Goal: Task Accomplishment & Management: Manage account settings

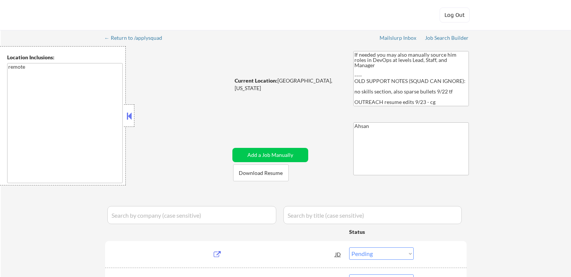
select select ""pending""
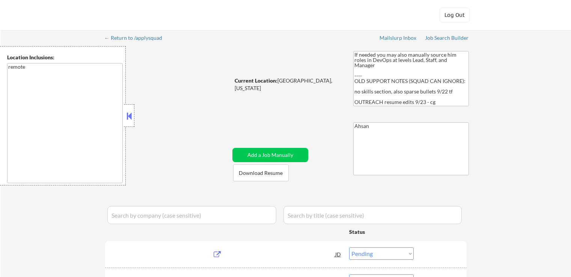
select select ""pending""
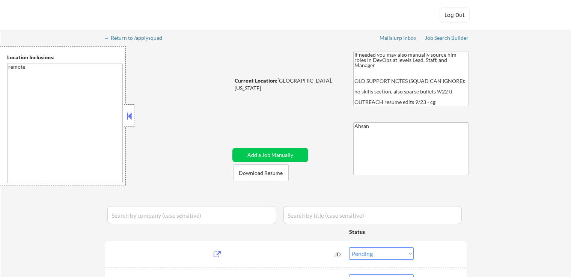
select select ""pending""
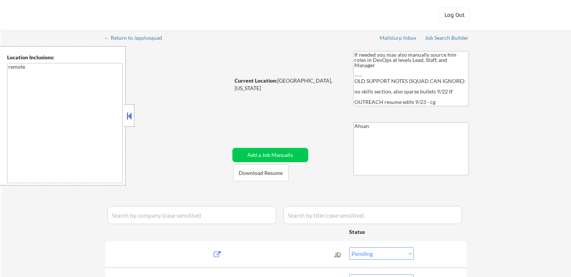
select select ""pending""
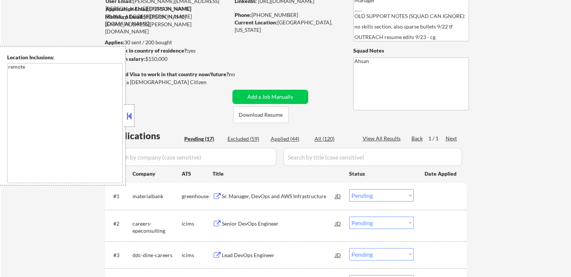
scroll to position [113, 0]
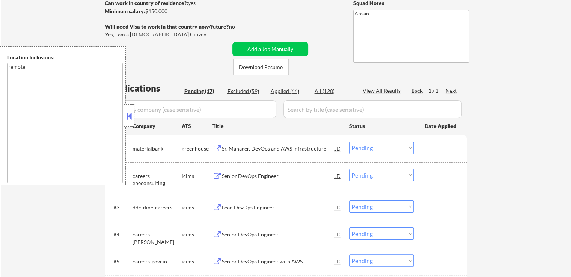
click at [237, 148] on div "Sr. Manager, DevOps and AWS Infrastructure" at bounding box center [278, 149] width 113 height 8
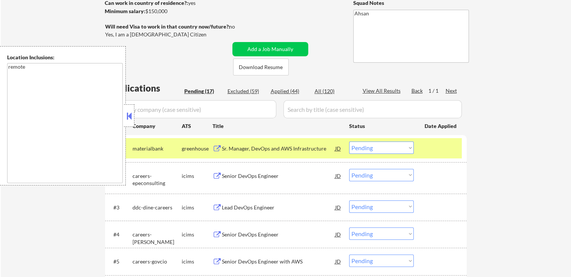
click at [133, 117] on button at bounding box center [129, 115] width 8 height 11
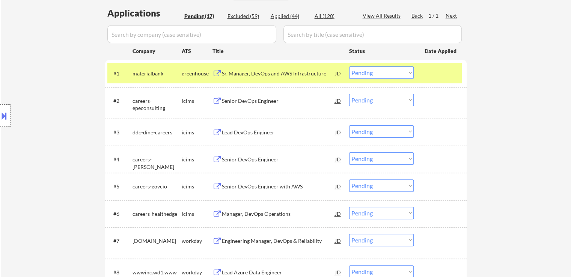
scroll to position [188, 0]
drag, startPoint x: 381, startPoint y: 74, endPoint x: 377, endPoint y: 76, distance: 3.9
click at [381, 74] on select "Choose an option... Pending Applied Excluded (Questions) Excluded (Expired) Exc…" at bounding box center [381, 72] width 65 height 12
click at [349, 66] on select "Choose an option... Pending Applied Excluded (Questions) Excluded (Expired) Exc…" at bounding box center [381, 72] width 65 height 12
select select ""pending""
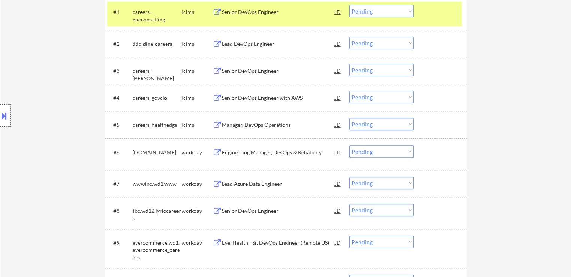
scroll to position [263, 0]
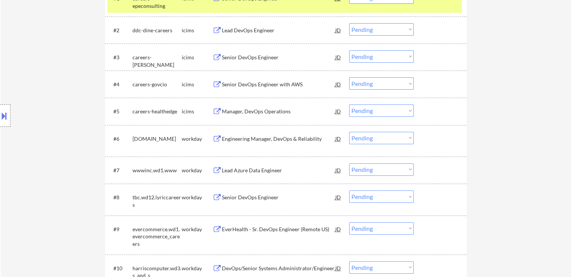
click at [243, 137] on div "Engineering Manager, DevOps & Reliability" at bounding box center [278, 139] width 113 height 8
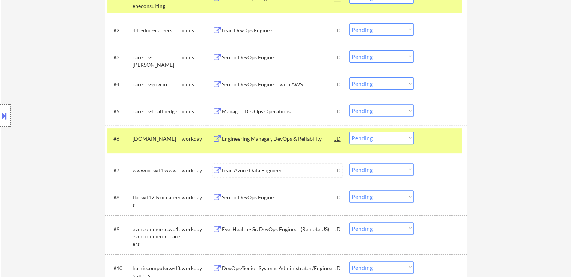
click at [229, 171] on div "Lead Azure Data Engineer" at bounding box center [278, 171] width 113 height 8
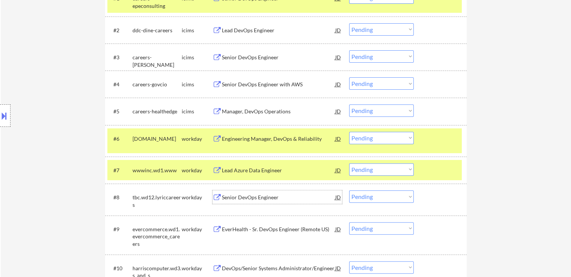
click at [227, 198] on div "Senior DevOps Engineer" at bounding box center [278, 198] width 113 height 8
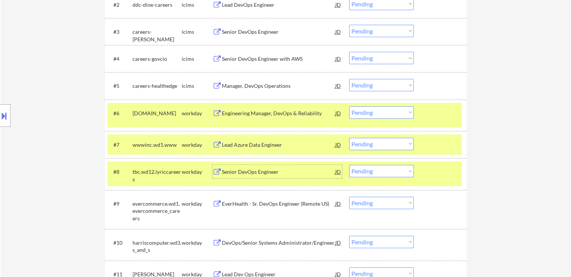
scroll to position [300, 0]
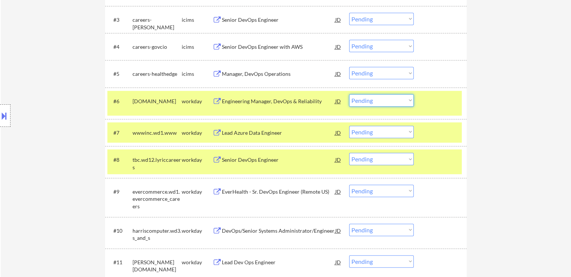
drag, startPoint x: 367, startPoint y: 103, endPoint x: 373, endPoint y: 106, distance: 7.3
click at [367, 103] on select "Choose an option... Pending Applied Excluded (Questions) Excluded (Expired) Exc…" at bounding box center [381, 100] width 65 height 12
click at [349, 94] on select "Choose an option... Pending Applied Excluded (Questions) Excluded (Expired) Exc…" at bounding box center [381, 100] width 65 height 12
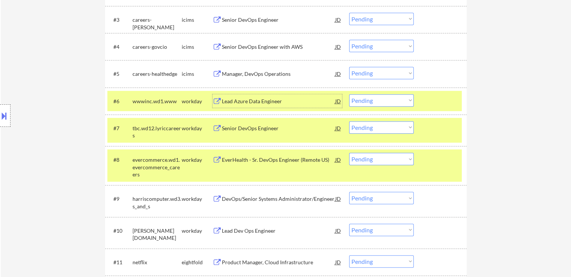
click at [229, 102] on div "Lead Azure Data Engineer" at bounding box center [278, 102] width 113 height 8
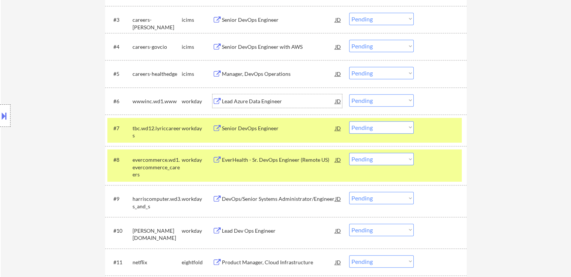
click at [375, 97] on select "Choose an option... Pending Applied Excluded (Questions) Excluded (Expired) Exc…" at bounding box center [381, 100] width 65 height 12
click at [349, 94] on select "Choose an option... Pending Applied Excluded (Questions) Excluded (Expired) Exc…" at bounding box center [381, 100] width 65 height 12
click at [237, 130] on div "Senior DevOps Engineer" at bounding box center [278, 129] width 113 height 8
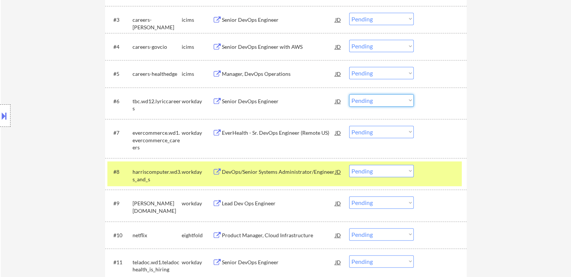
click at [374, 98] on select "Choose an option... Pending Applied Excluded (Questions) Excluded (Expired) Exc…" at bounding box center [381, 100] width 65 height 12
click at [349, 94] on select "Choose an option... Pending Applied Excluded (Questions) Excluded (Expired) Exc…" at bounding box center [381, 100] width 65 height 12
select select ""pending""
click at [226, 205] on div "Lead Dev Ops Engineer" at bounding box center [278, 203] width 113 height 14
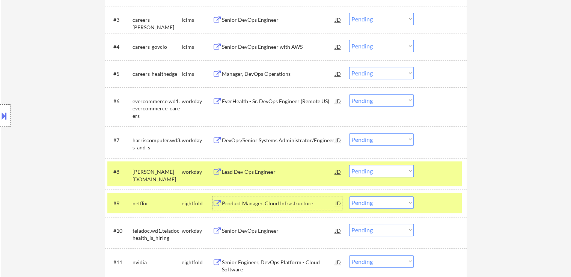
click at [226, 204] on div "Product Manager, Cloud Infrastructure" at bounding box center [278, 204] width 113 height 8
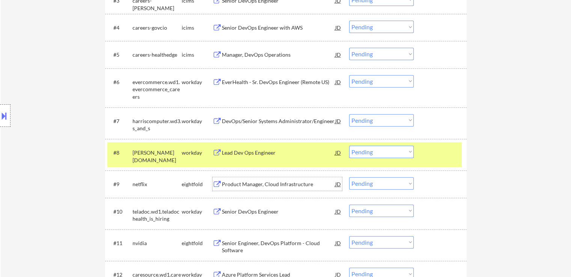
scroll to position [338, 0]
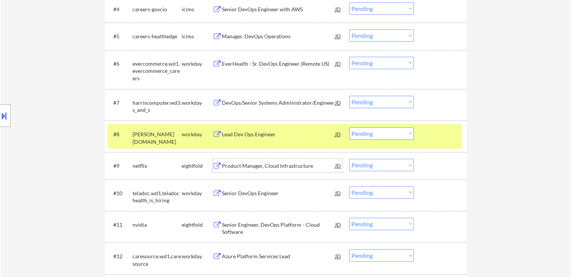
click at [371, 166] on select "Choose an option... Pending Applied Excluded (Questions) Excluded (Expired) Exc…" at bounding box center [381, 165] width 65 height 12
click at [349, 159] on select "Choose an option... Pending Applied Excluded (Questions) Excluded (Expired) Exc…" at bounding box center [381, 165] width 65 height 12
select select ""pending""
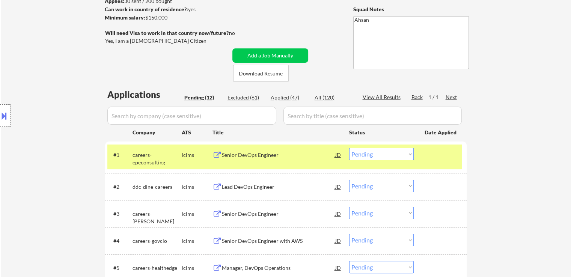
scroll to position [0, 0]
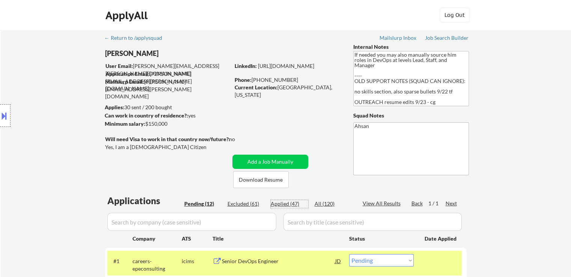
click at [291, 205] on div "Applied (47)" at bounding box center [290, 204] width 38 height 8
select select ""applied""
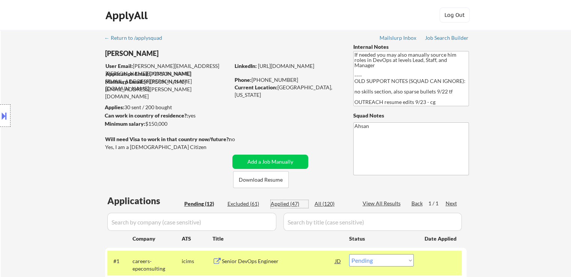
select select ""applied""
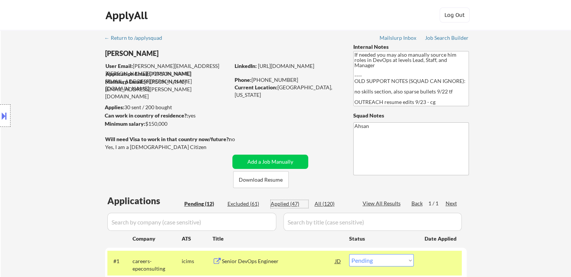
select select ""applied""
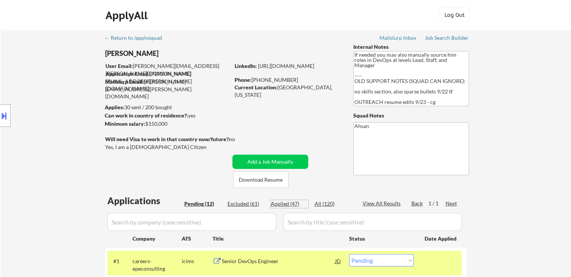
select select ""applied""
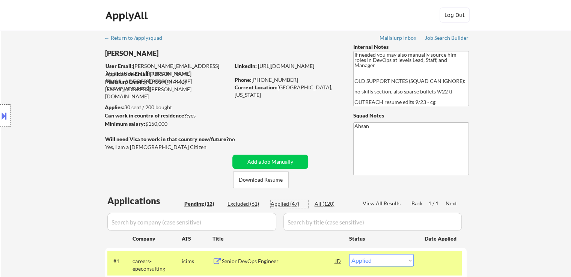
select select ""applied""
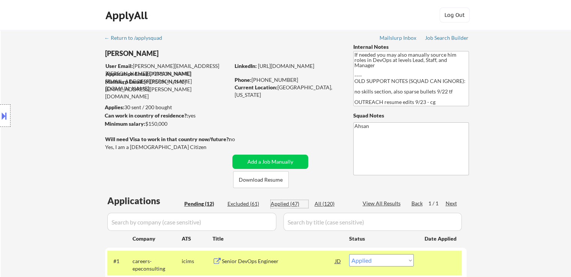
select select ""applied""
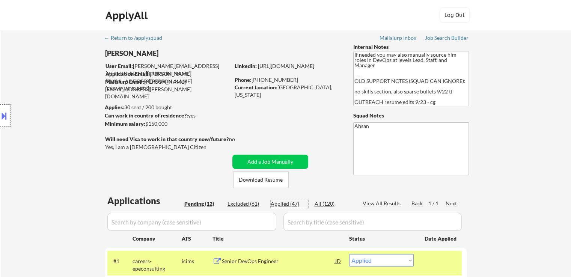
select select ""applied""
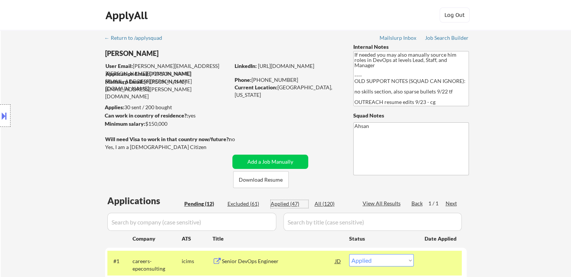
select select ""applied""
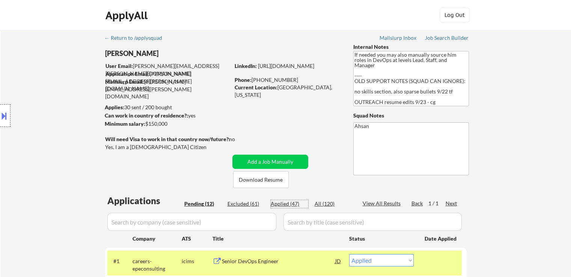
select select ""applied""
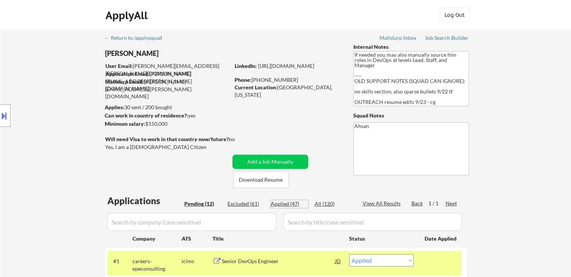
select select ""applied""
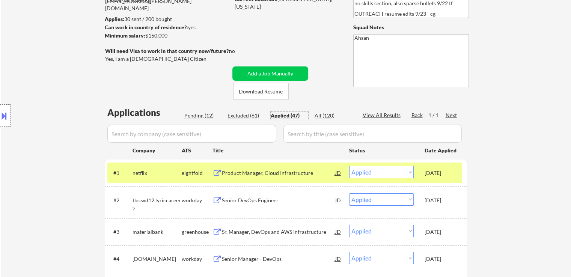
scroll to position [75, 0]
